Goal: Information Seeking & Learning: Learn about a topic

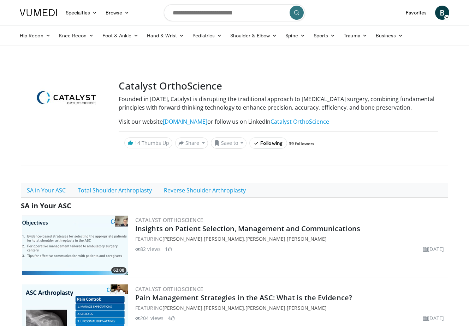
click at [124, 198] on link "Total Shoulder Arthroplasty" at bounding box center [115, 190] width 86 height 15
